Goal: Contribute content: Add original content to the website for others to see

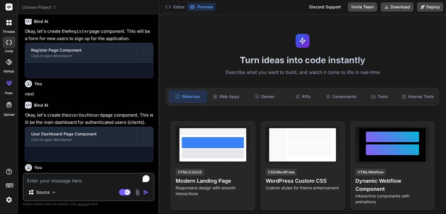
scroll to position [227, 0]
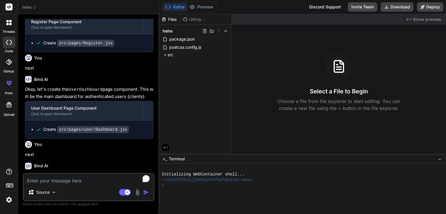
click at [31, 4] on span "hehe" at bounding box center [29, 7] width 15 height 6
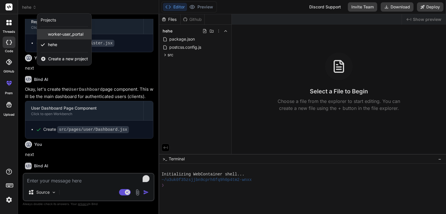
click at [56, 33] on span "worker-user_portal" at bounding box center [65, 34] width 35 height 6
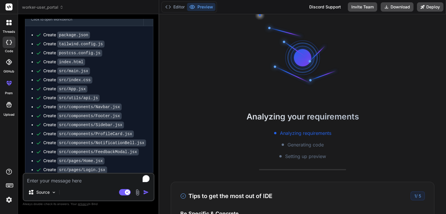
scroll to position [2888, 0]
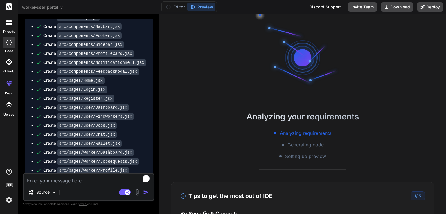
click at [7, 114] on label "Upload" at bounding box center [8, 114] width 11 height 5
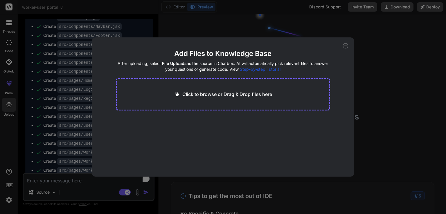
click at [347, 42] on div "Add Files to Knowledge Base After uploading, select File Uploads as the source …" at bounding box center [223, 106] width 262 height 139
click at [347, 44] on icon at bounding box center [345, 45] width 5 height 5
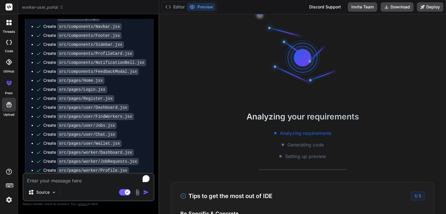
click at [9, 40] on icon at bounding box center [9, 42] width 6 height 5
click at [6, 7] on rect at bounding box center [9, 6] width 7 height 7
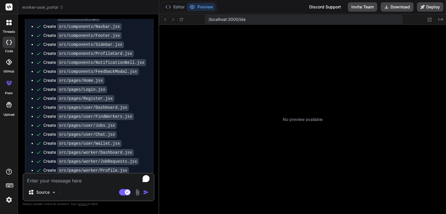
type textarea "x"
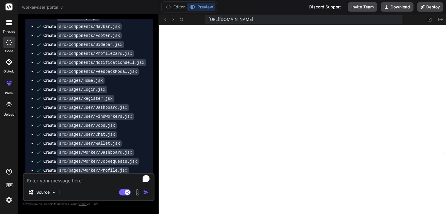
scroll to position [357, 0]
